Goal: Task Accomplishment & Management: Manage account settings

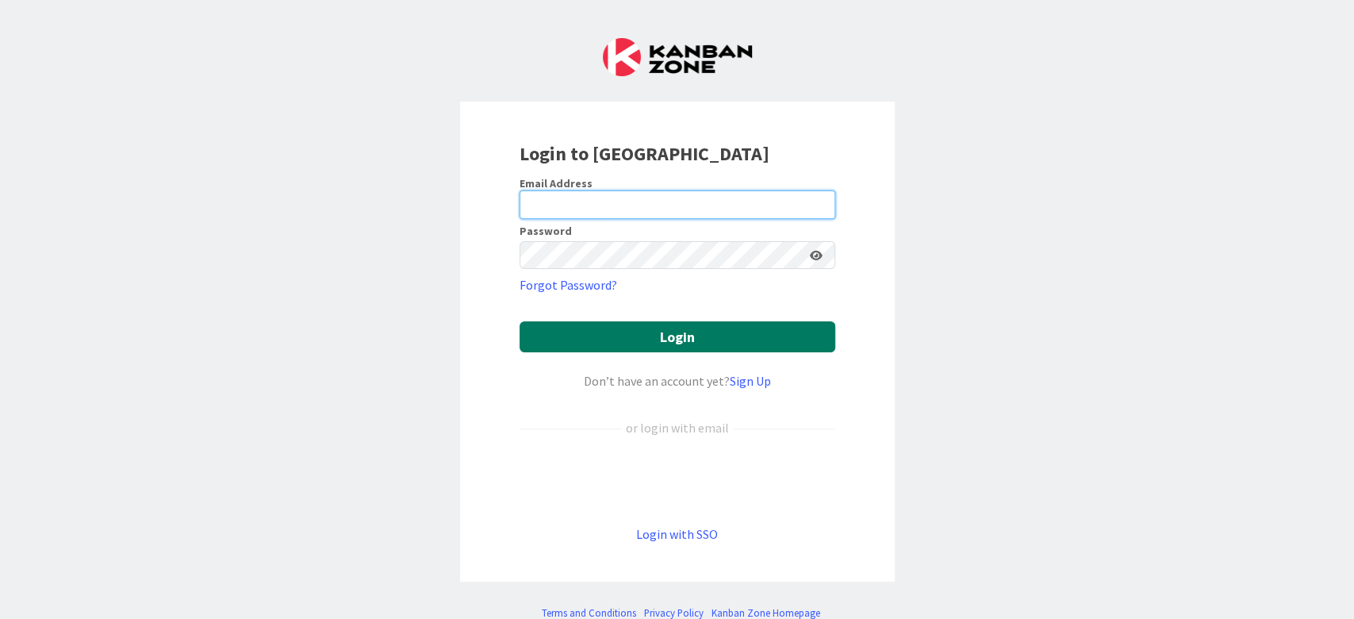
type input "[EMAIL_ADDRESS][DOMAIN_NAME]"
click at [592, 337] on button "Login" at bounding box center [677, 336] width 316 height 31
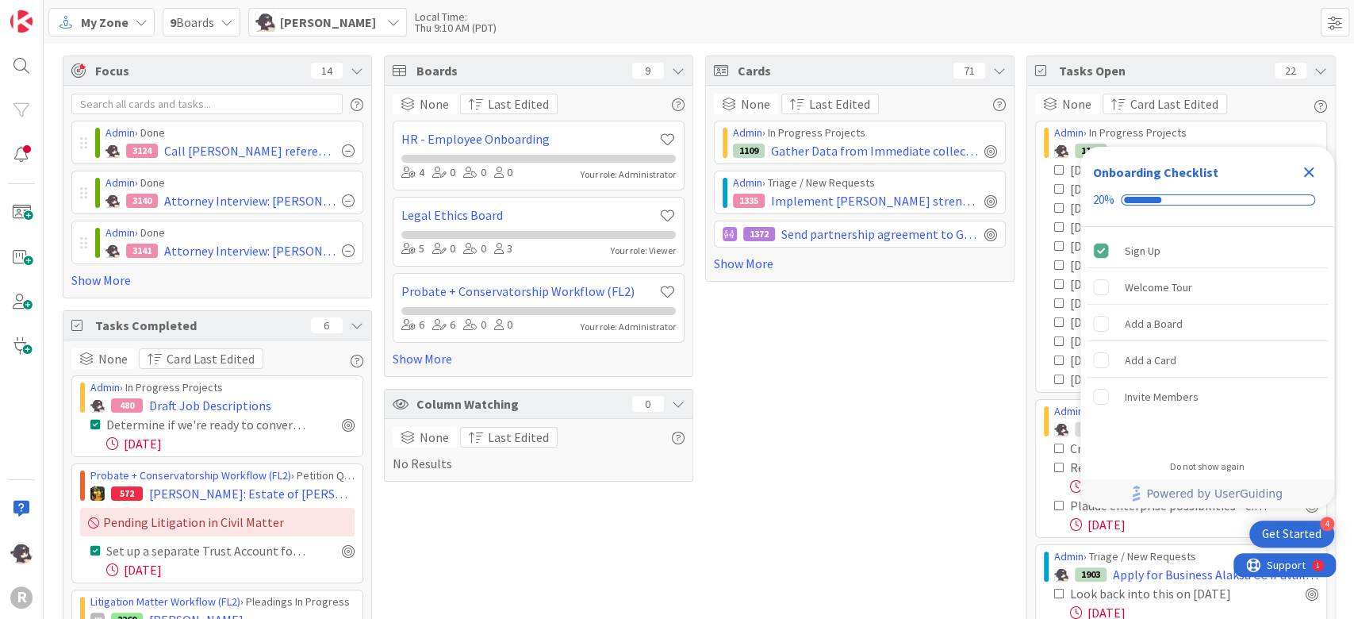
click at [1310, 171] on icon "Close Checklist" at bounding box center [1309, 172] width 10 height 10
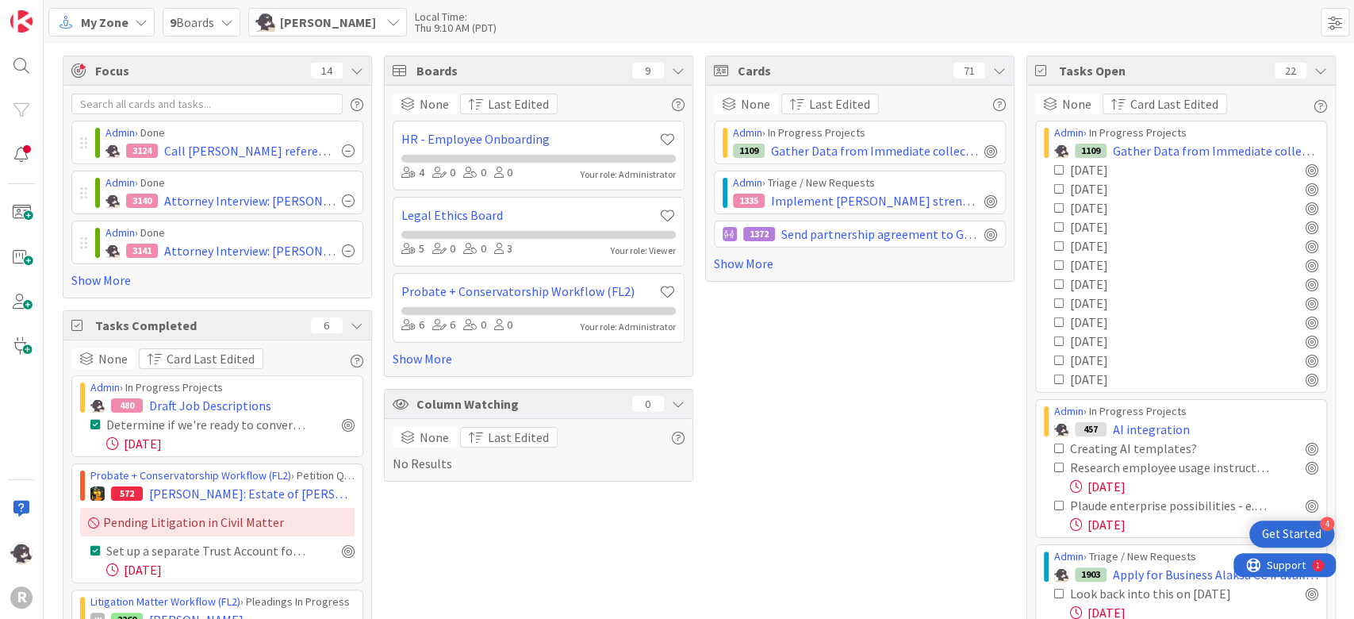
click at [113, 27] on span "My Zone" at bounding box center [105, 22] width 48 height 19
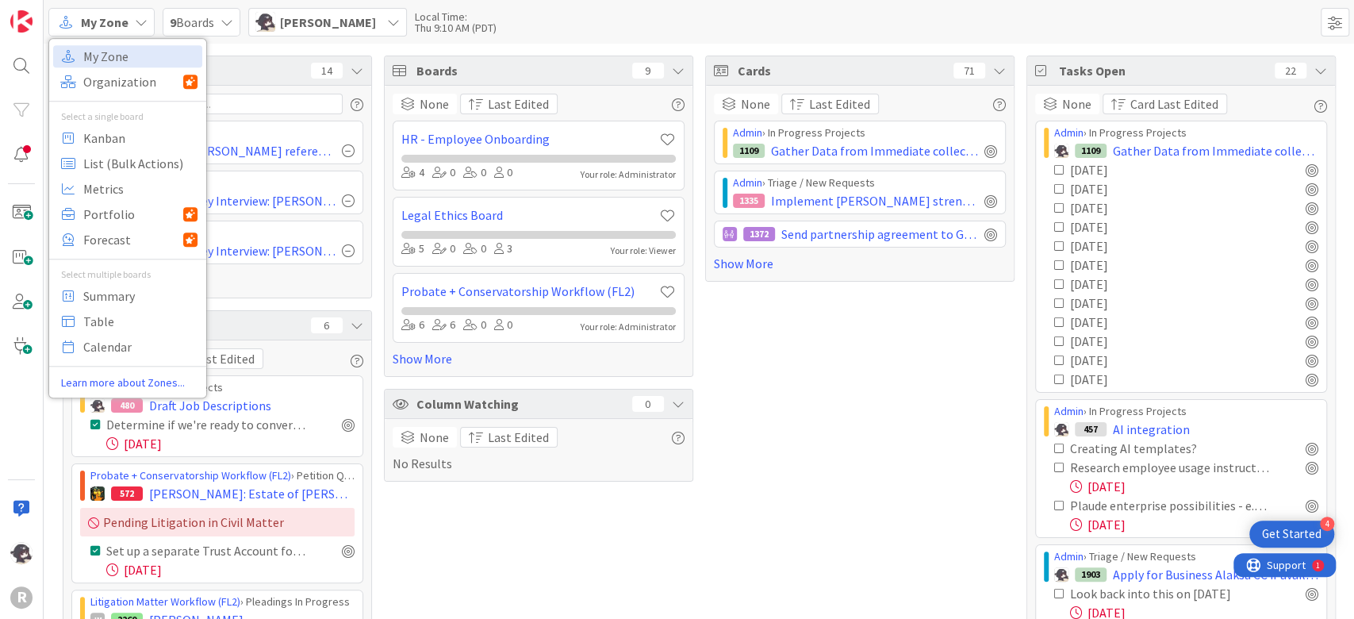
click at [114, 27] on span "My Zone" at bounding box center [105, 22] width 48 height 19
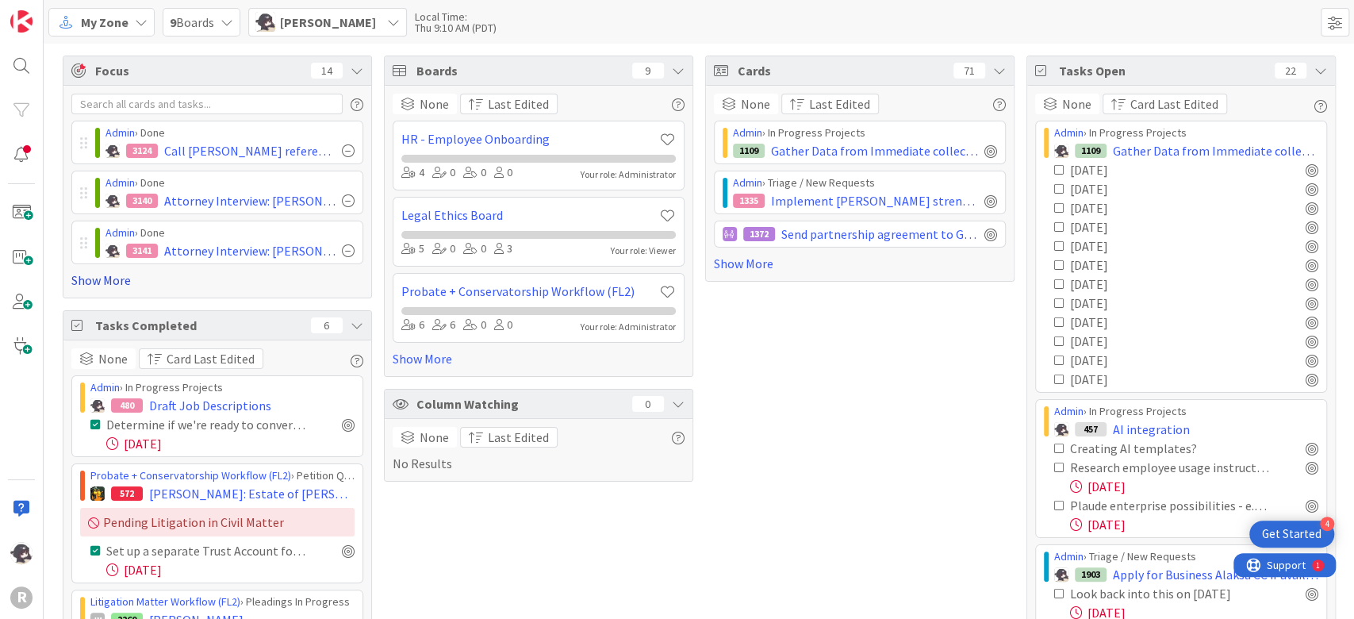
click at [102, 276] on link "Show More" at bounding box center [217, 279] width 292 height 19
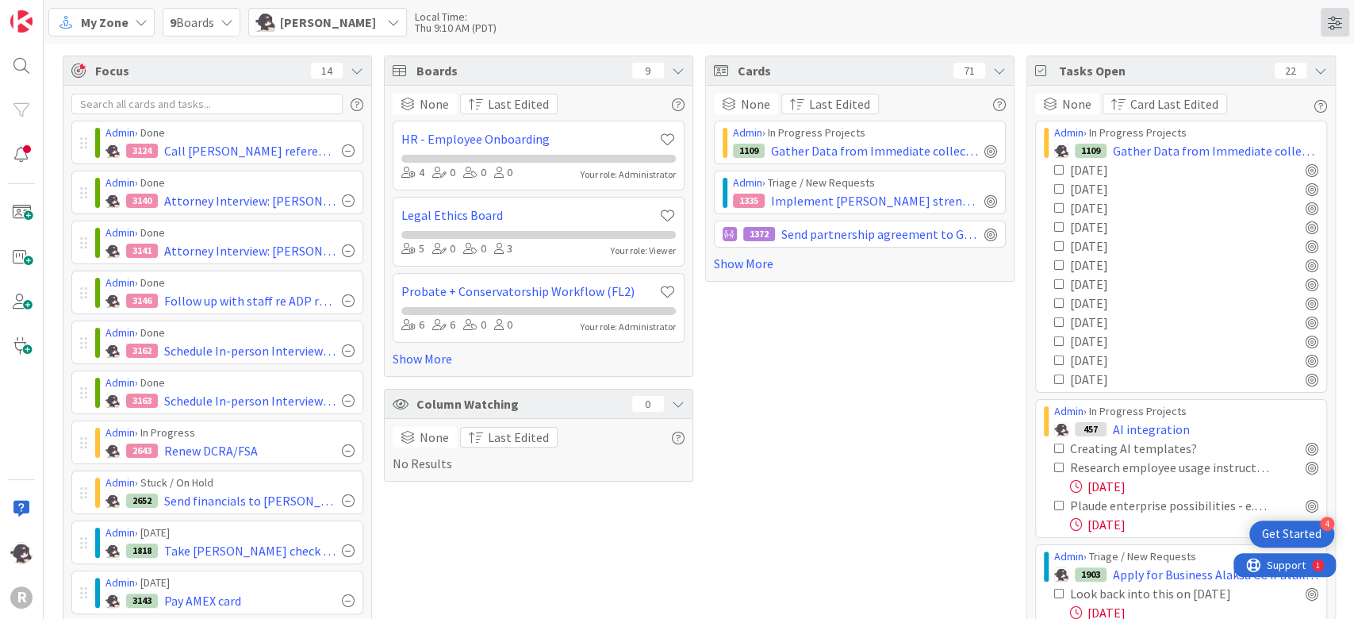
click at [1330, 22] on span at bounding box center [1334, 22] width 29 height 29
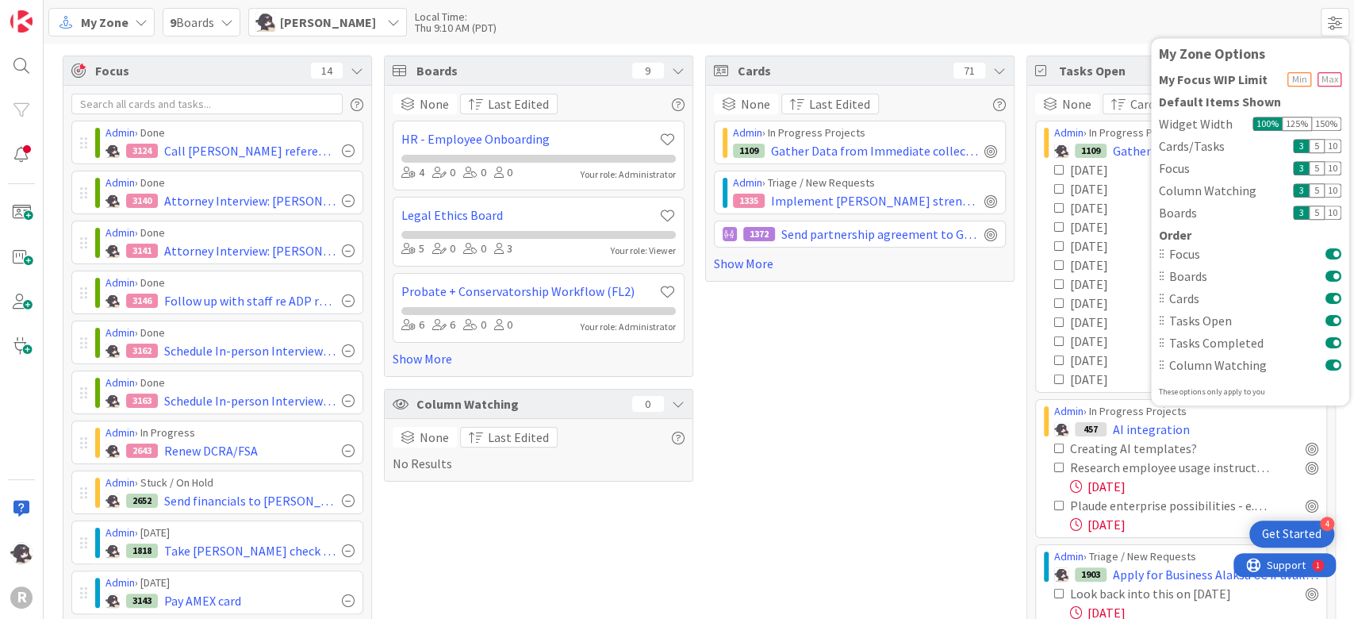
click at [1331, 276] on button at bounding box center [1333, 276] width 16 height 13
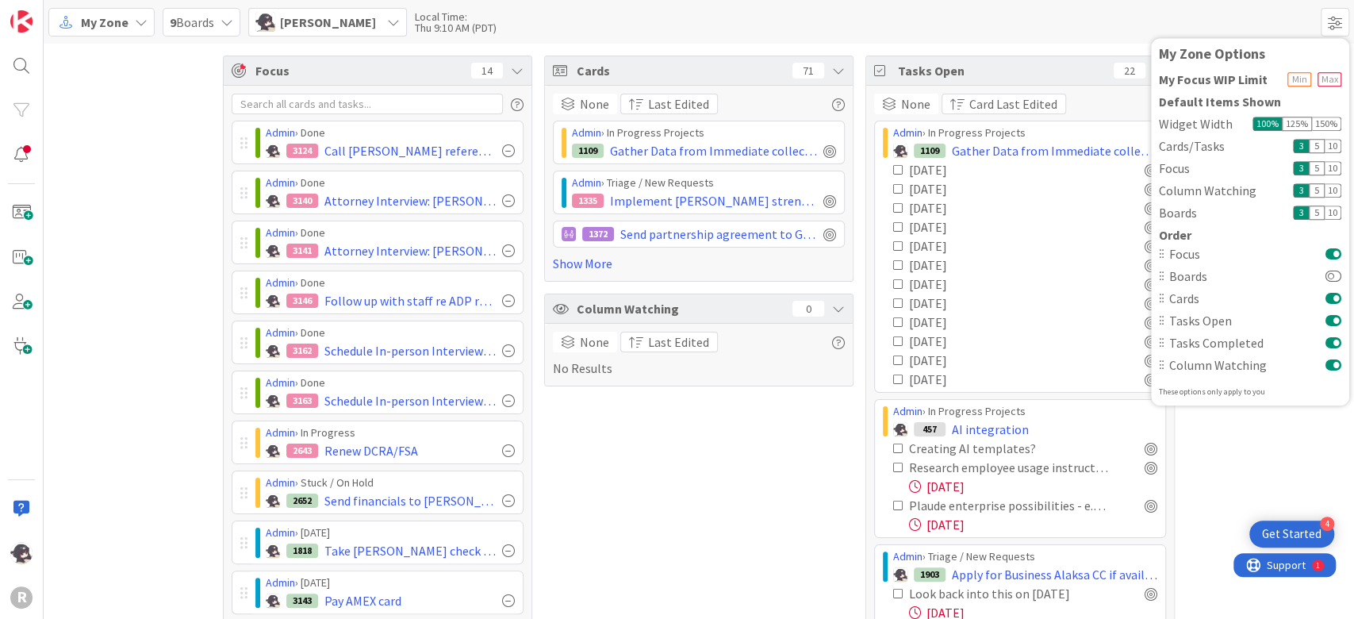
click at [1335, 296] on button at bounding box center [1333, 298] width 16 height 13
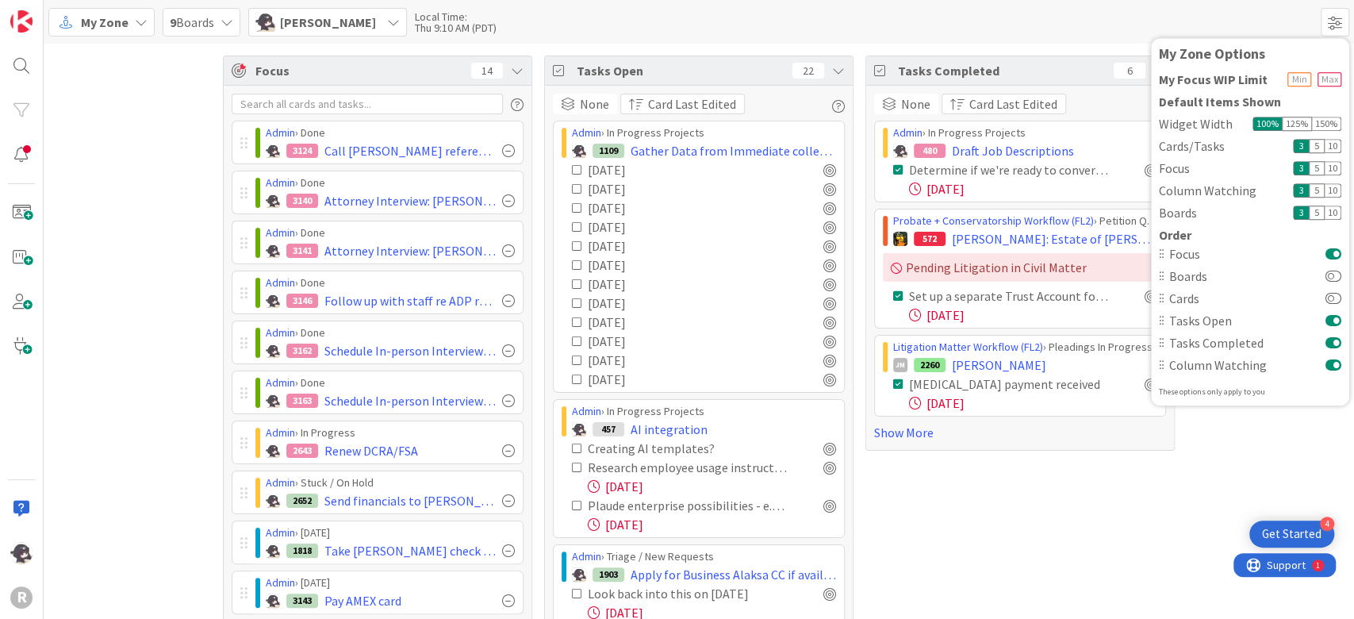
click at [1336, 319] on button at bounding box center [1333, 320] width 16 height 13
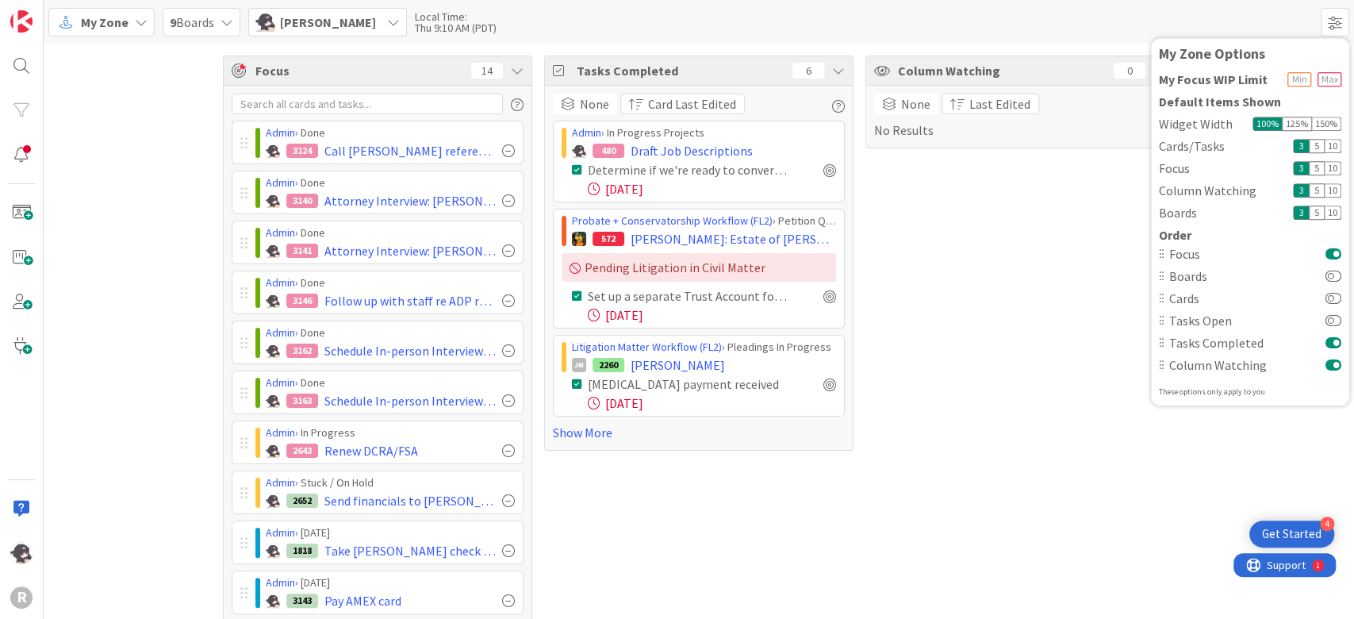
click at [1336, 339] on button at bounding box center [1333, 342] width 16 height 13
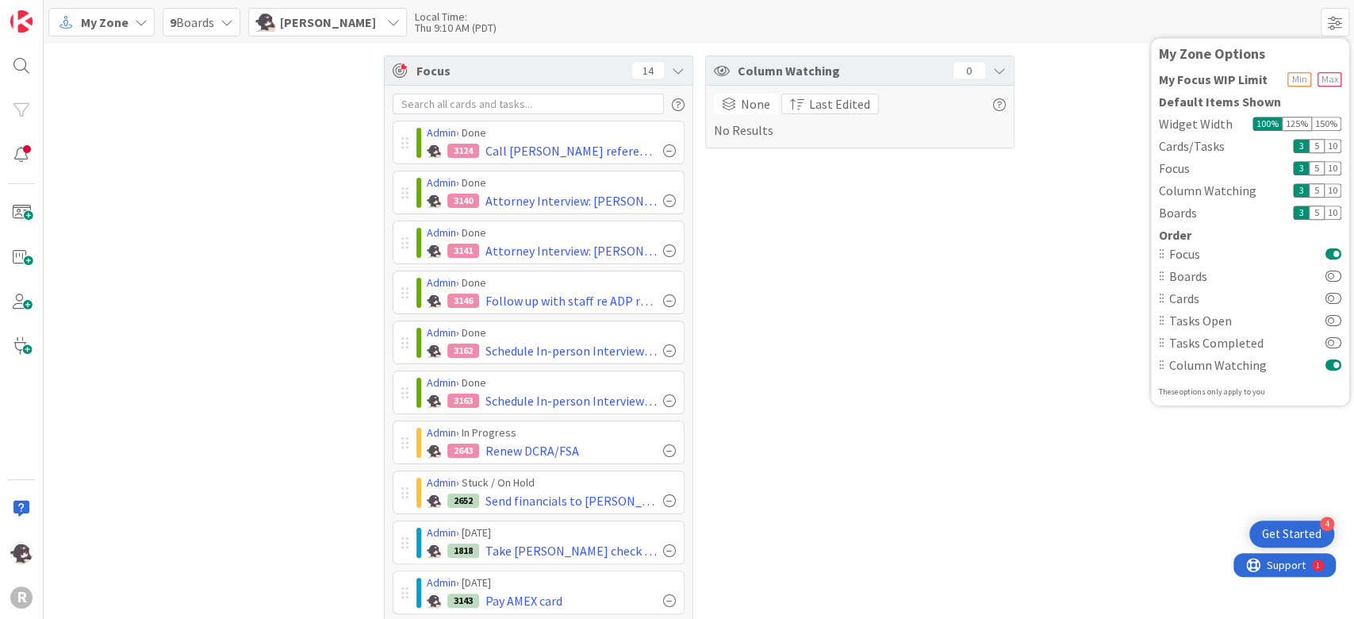
click at [931, 307] on div "Column Watching 0 None Last Edited No Results" at bounding box center [859, 452] width 309 height 792
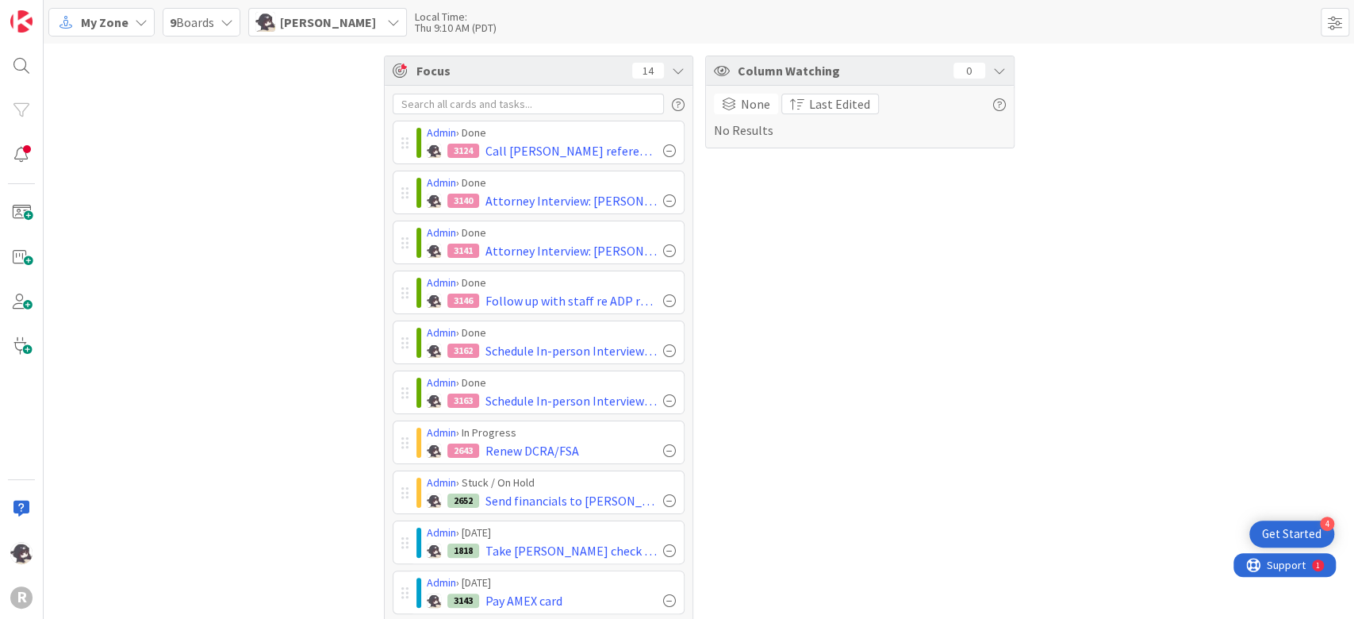
click at [860, 374] on div "Column Watching 0 None Last Edited No Results" at bounding box center [859, 452] width 309 height 792
click at [243, 232] on div "Focus 14 Admin › Done 3124 Call [PERSON_NAME] reference: [PERSON_NAME] Admin › …" at bounding box center [699, 452] width 1310 height 816
click at [248, 232] on div "Focus 14 Admin › Done 3124 Call [PERSON_NAME] reference: [PERSON_NAME] Admin › …" at bounding box center [699, 452] width 1310 height 816
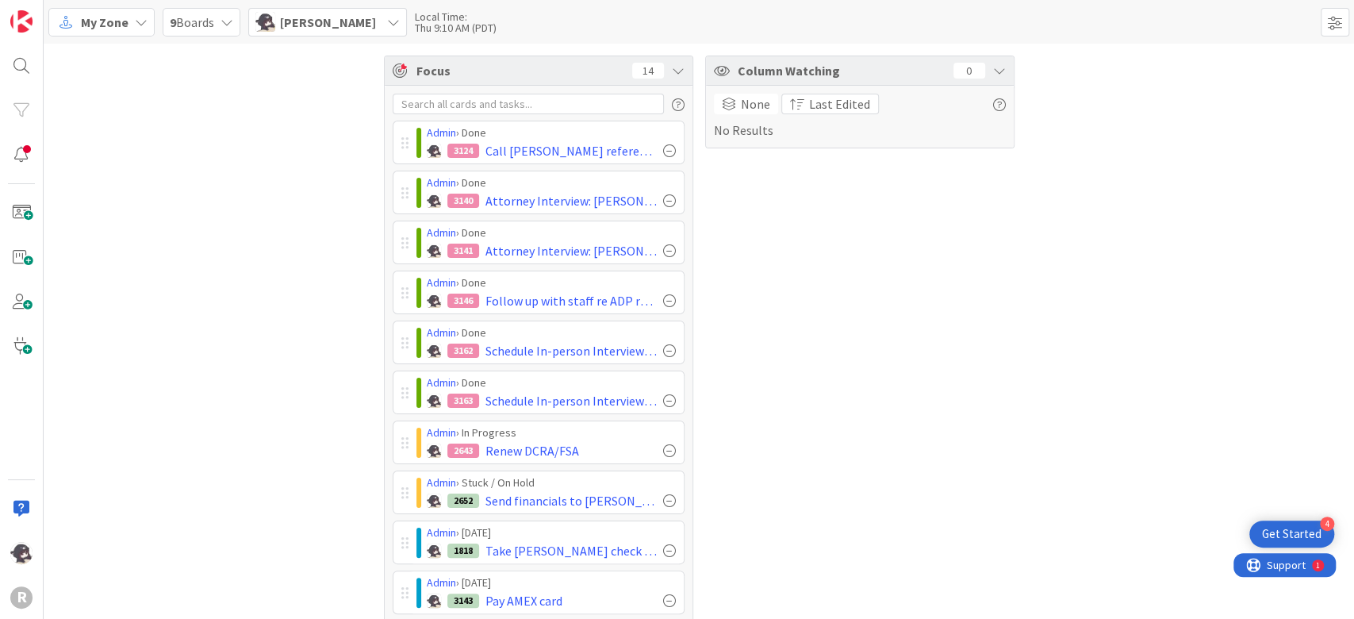
click at [304, 292] on div "Focus 14 Admin › Done 3124 Call [PERSON_NAME] reference: [PERSON_NAME] Admin › …" at bounding box center [699, 452] width 1310 height 816
click at [298, 372] on div "Focus 14 Admin › Done 3124 Call [PERSON_NAME] reference: [PERSON_NAME] Admin › …" at bounding box center [699, 452] width 1310 height 816
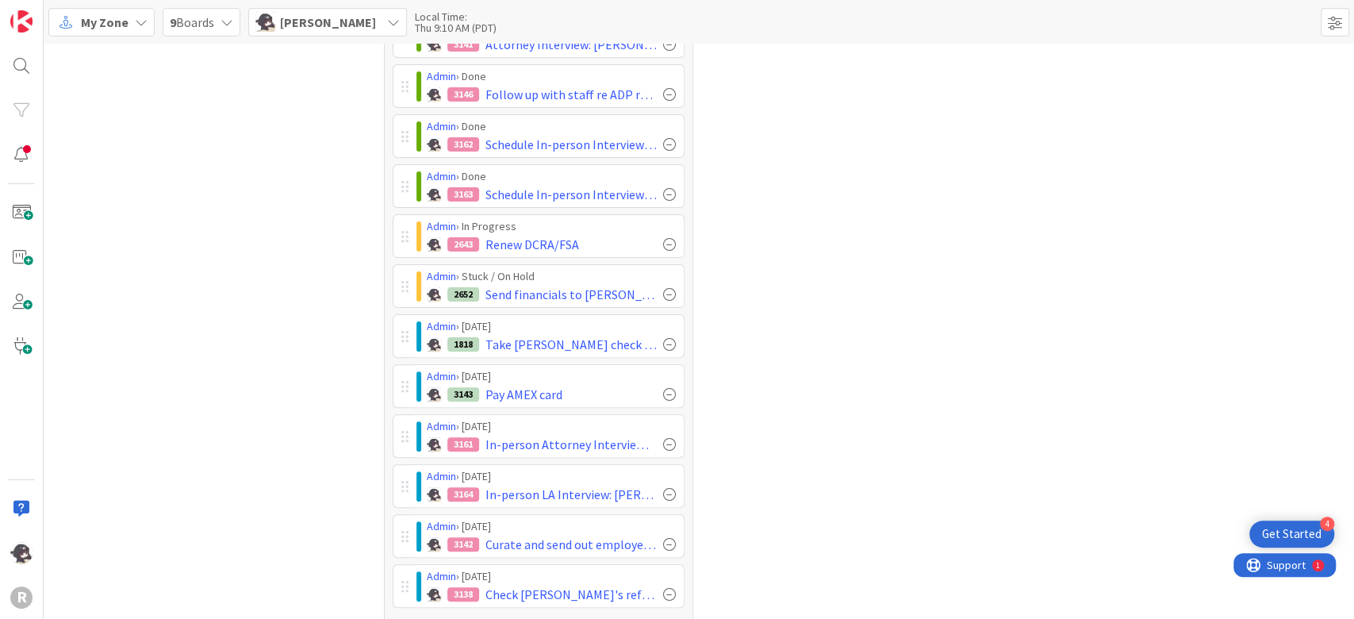
scroll to position [238, 0]
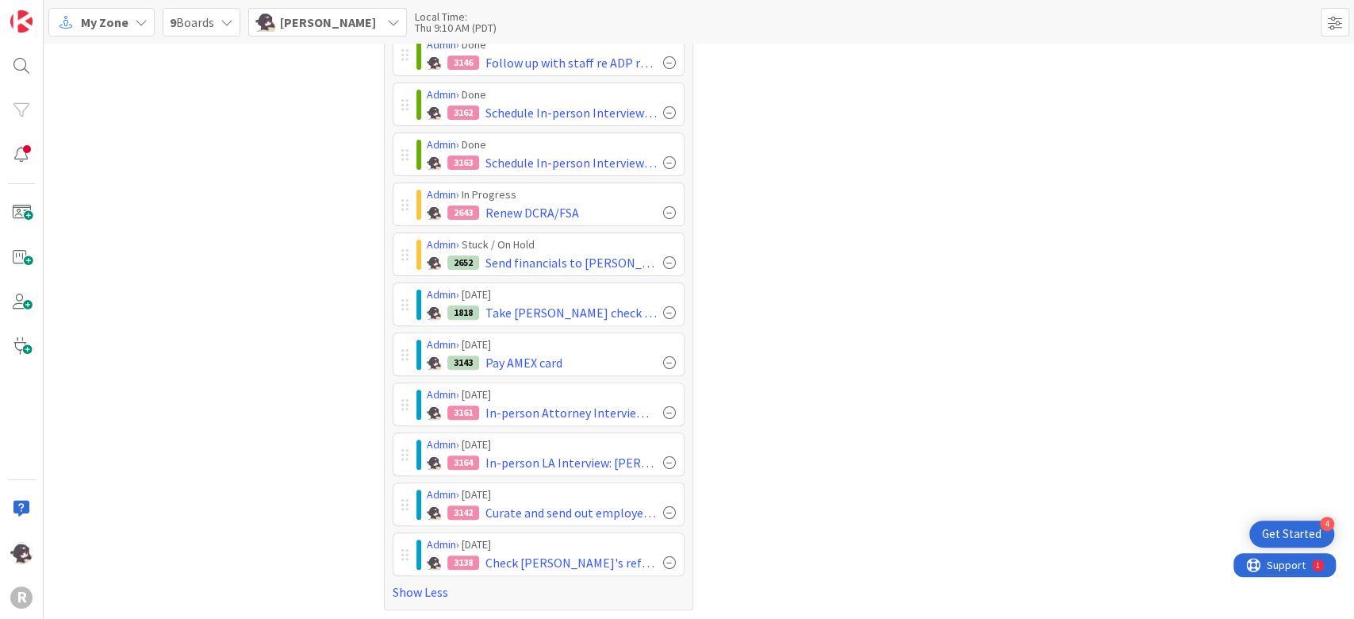
click at [193, 347] on div "Focus 14 Admin › Done 3124 Call [PERSON_NAME] reference: [PERSON_NAME] Admin › …" at bounding box center [699, 214] width 1310 height 816
click at [228, 343] on div "Focus 14 Admin › Done 3124 Call [PERSON_NAME] reference: [PERSON_NAME] Admin › …" at bounding box center [699, 214] width 1310 height 816
click at [755, 400] on div "Column Watching 0 None Last Edited No Results" at bounding box center [859, 214] width 309 height 792
click at [281, 482] on div "Focus 14 Admin › Done 3124 Call [PERSON_NAME] reference: [PERSON_NAME] Admin › …" at bounding box center [699, 214] width 1310 height 816
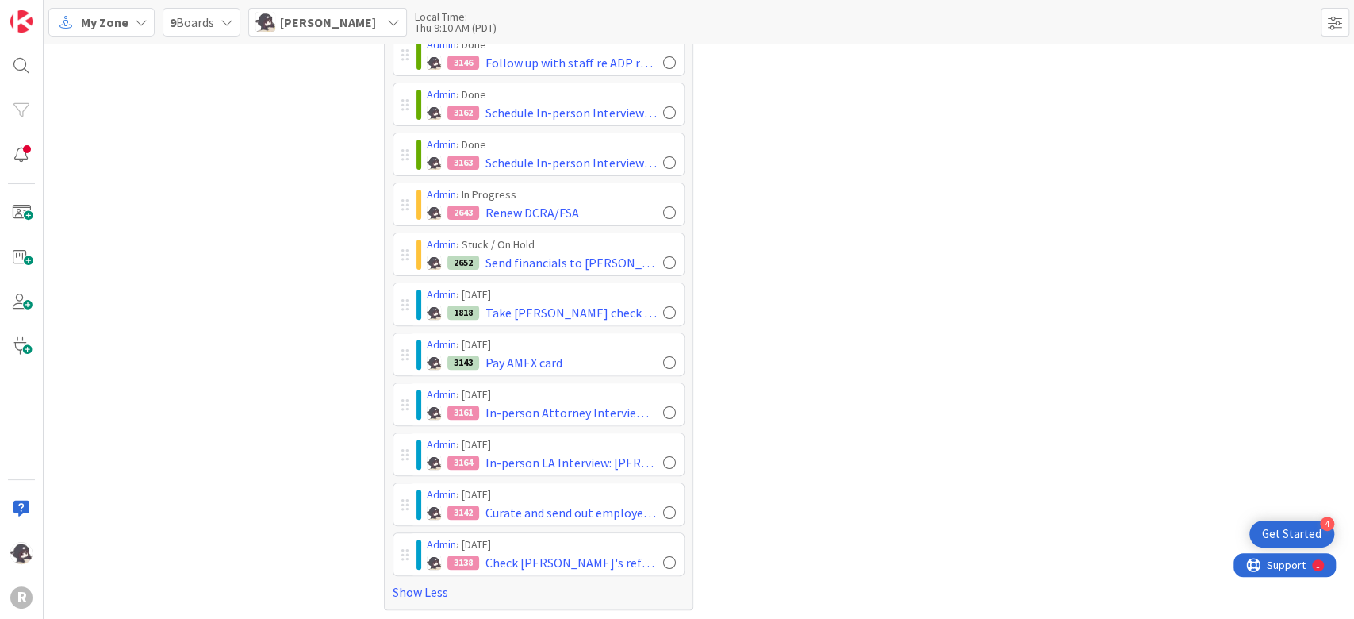
click at [349, 13] on span "[PERSON_NAME]" at bounding box center [328, 22] width 96 height 19
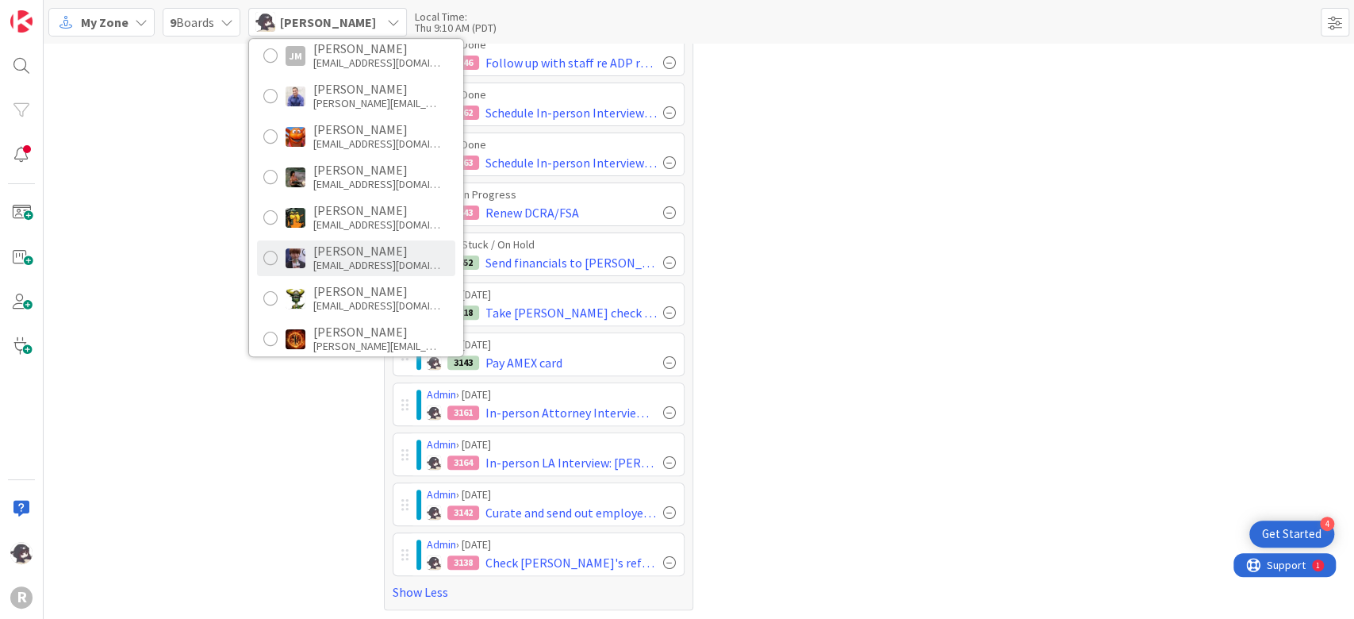
scroll to position [210, 0]
click at [349, 260] on div "[EMAIL_ADDRESS][DOMAIN_NAME]" at bounding box center [376, 264] width 127 height 14
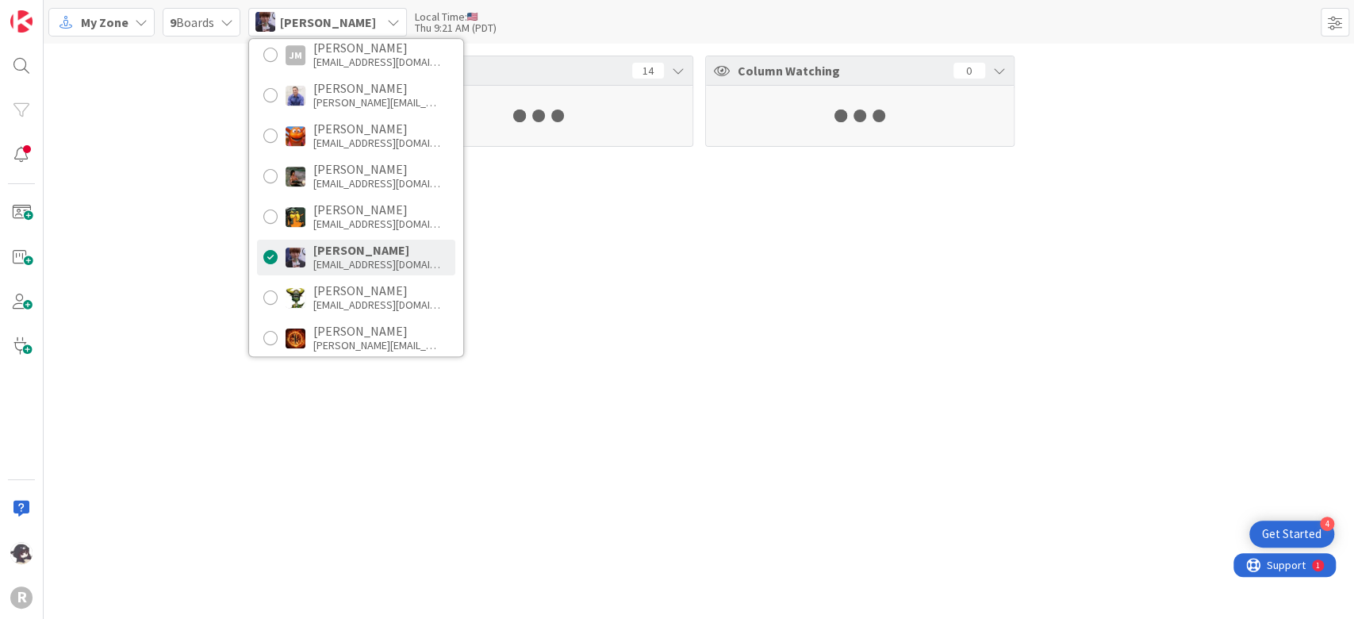
scroll to position [0, 0]
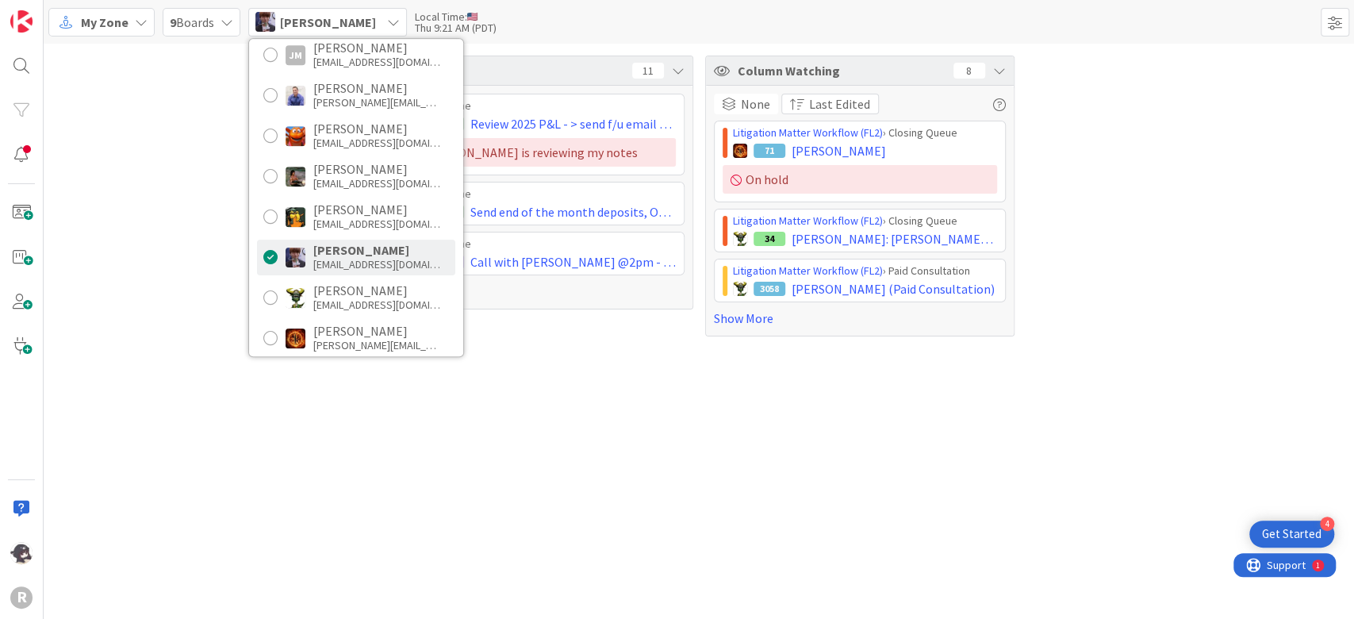
click at [119, 266] on div "Focus 11 Admin › Done 2976 Review 2025 P&L - > send f/u email to [PERSON_NAME] …" at bounding box center [699, 196] width 1310 height 305
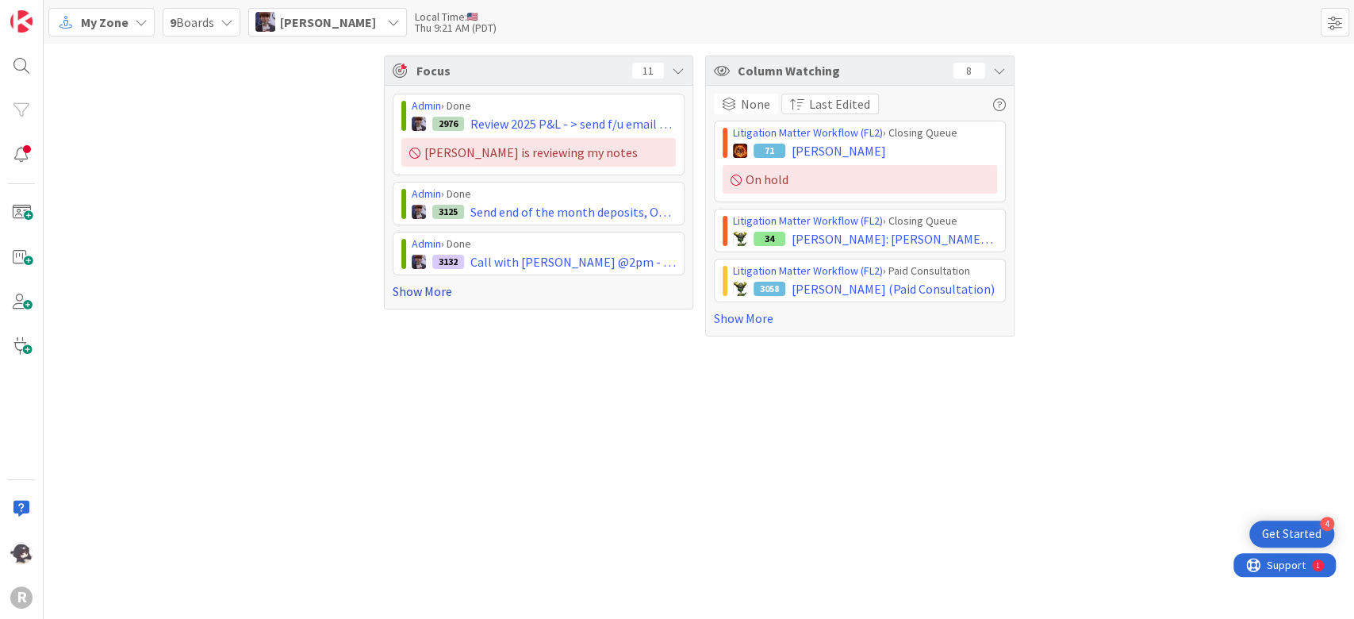
click at [443, 282] on link "Show More" at bounding box center [539, 291] width 292 height 19
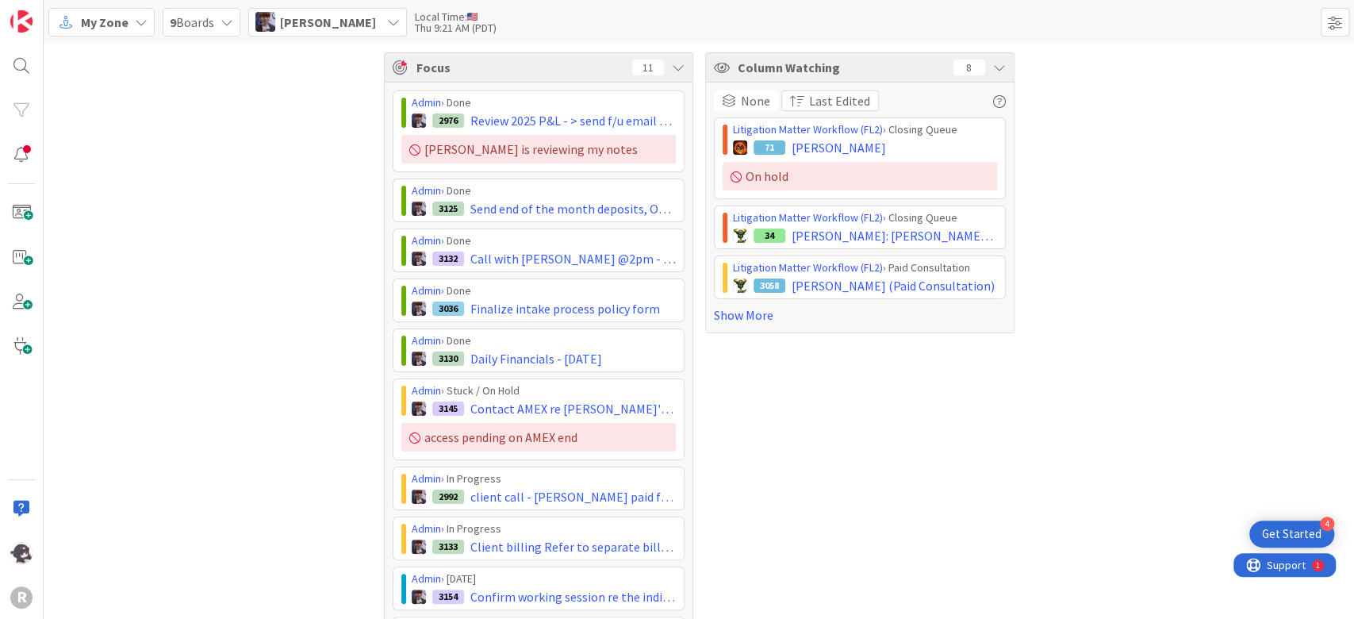
scroll to position [2, 0]
click at [324, 198] on div "Focus 11 Admin › Done 2976 Review 2025 P&L - > send f/u email to [PERSON_NAME] …" at bounding box center [699, 399] width 1310 height 715
click at [327, 270] on div "Focus 11 Admin › Done 2976 Review 2025 P&L - > send f/u email to [PERSON_NAME] …" at bounding box center [699, 399] width 1310 height 715
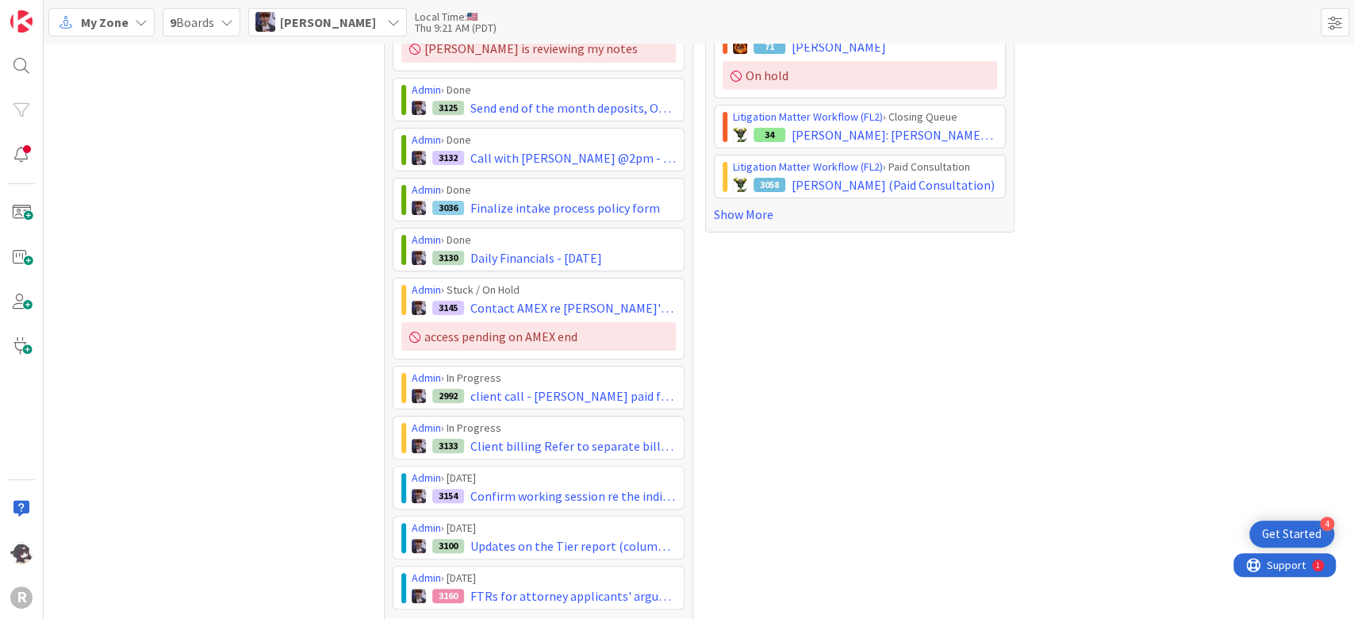
scroll to position [105, 0]
click at [286, 315] on div "Focus 11 Admin › Done 2976 Review 2025 P&L - > send f/u email to [PERSON_NAME] …" at bounding box center [699, 295] width 1310 height 715
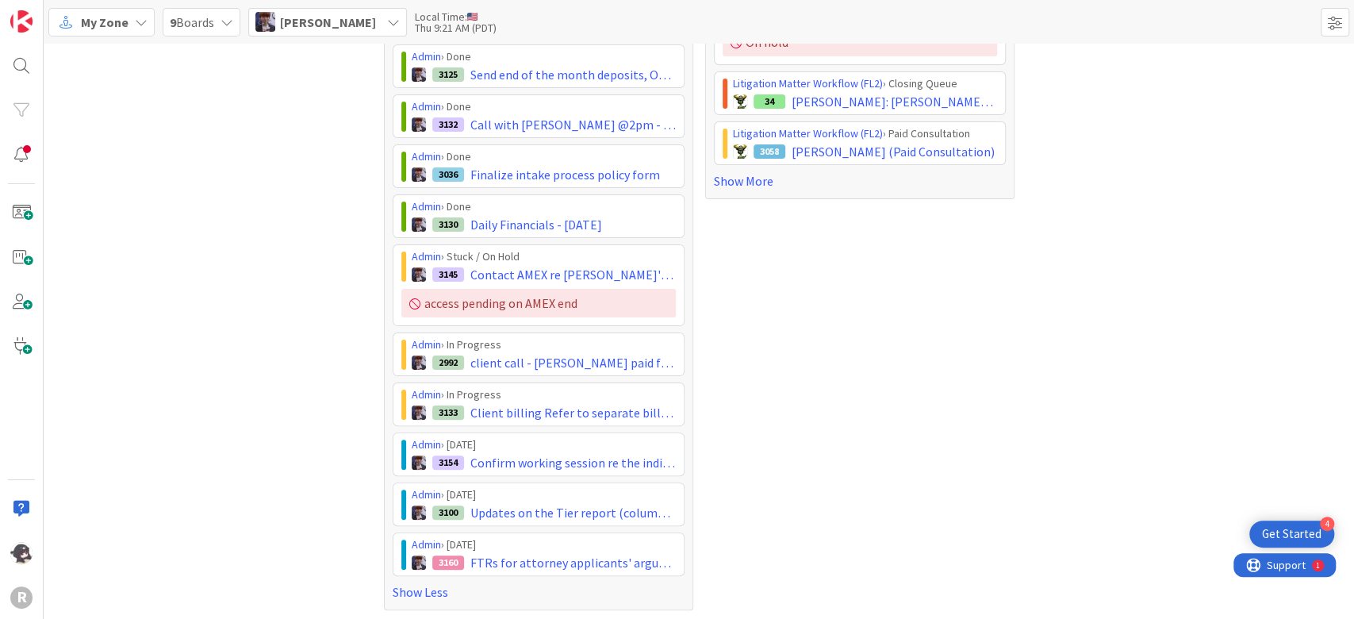
scroll to position [138, 0]
click at [236, 306] on div "Focus 11 Admin › Done 2976 Review 2025 P&L - > send f/u email to [PERSON_NAME] …" at bounding box center [699, 263] width 1310 height 715
click at [182, 291] on div "Focus 11 Admin › Done 2976 Review 2025 P&L - > send f/u email to [PERSON_NAME] …" at bounding box center [699, 263] width 1310 height 715
click at [181, 314] on div "Focus 11 Admin › Done 2976 Review 2025 P&L - > send f/u email to [PERSON_NAME] …" at bounding box center [699, 263] width 1310 height 715
click at [705, 490] on div "Column Watching 8 None Last Edited Litigation Matter Workflow (FL2) › Closing Q…" at bounding box center [859, 264] width 309 height 692
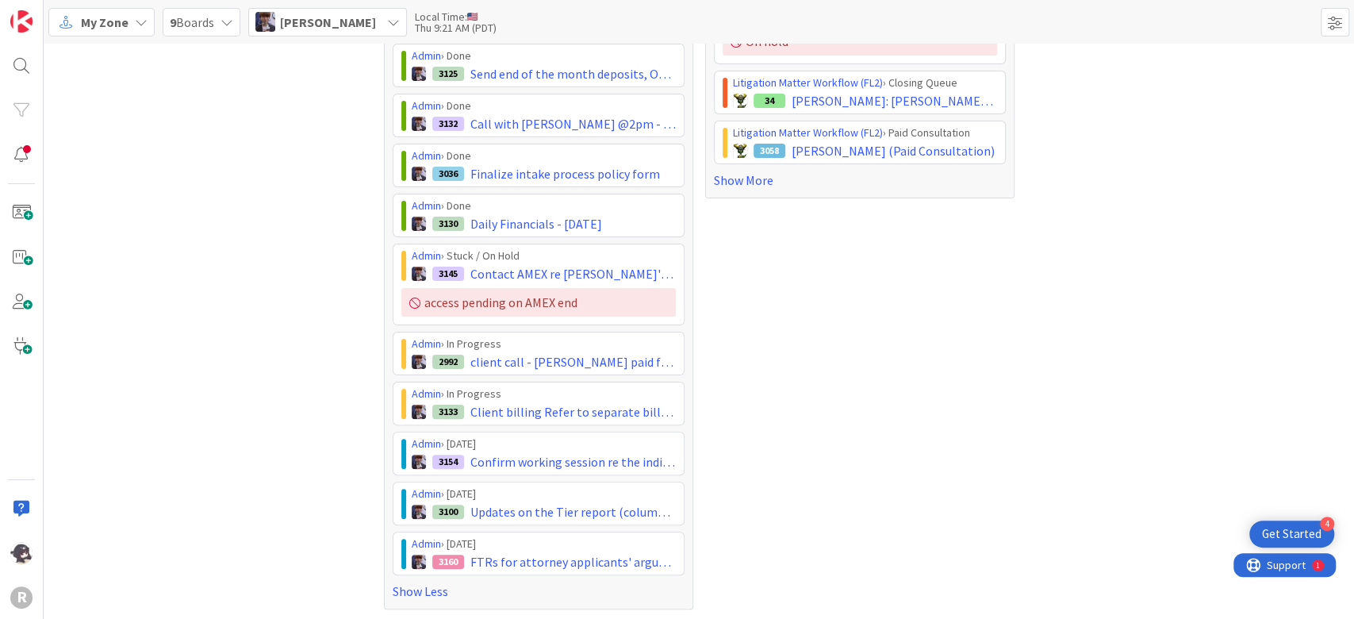
click at [133, 384] on div "Focus 11 Admin › Done 2976 Review 2025 P&L - > send f/u email to [PERSON_NAME] …" at bounding box center [699, 263] width 1310 height 715
click at [135, 384] on div "Focus 11 Admin › Done 2976 Review 2025 P&L - > send f/u email to [PERSON_NAME] …" at bounding box center [699, 263] width 1310 height 715
